Goal: Task Accomplishment & Management: Use online tool/utility

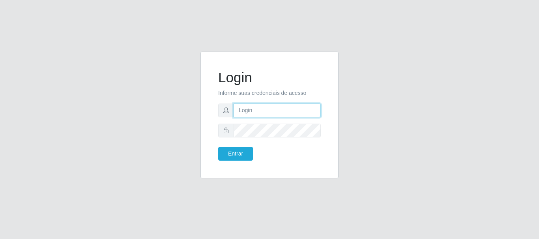
click at [278, 114] on input "text" at bounding box center [277, 111] width 87 height 14
type input "[EMAIL_ADDRESS][DOMAIN_NAME]"
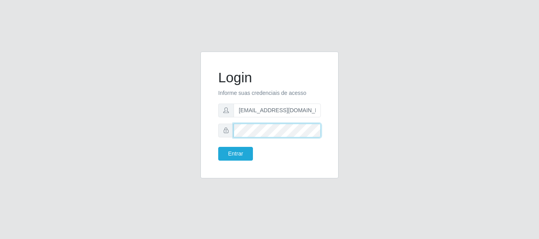
click at [218, 147] on button "Entrar" at bounding box center [235, 154] width 35 height 14
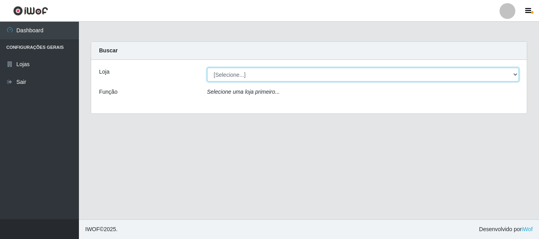
click at [515, 75] on select "[Selecione...] Queiroz Atacadão - [GEOGRAPHIC_DATA]" at bounding box center [363, 75] width 312 height 14
select select "464"
click at [207, 68] on select "[Selecione...] Queiroz Atacadão - [GEOGRAPHIC_DATA]" at bounding box center [363, 75] width 312 height 14
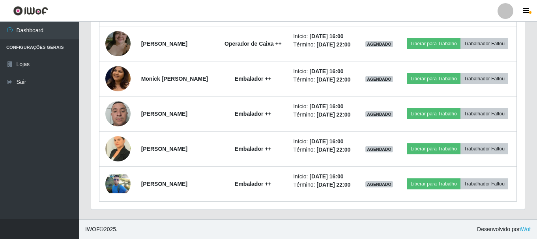
scroll to position [671, 0]
